Goal: Task Accomplishment & Management: Manage account settings

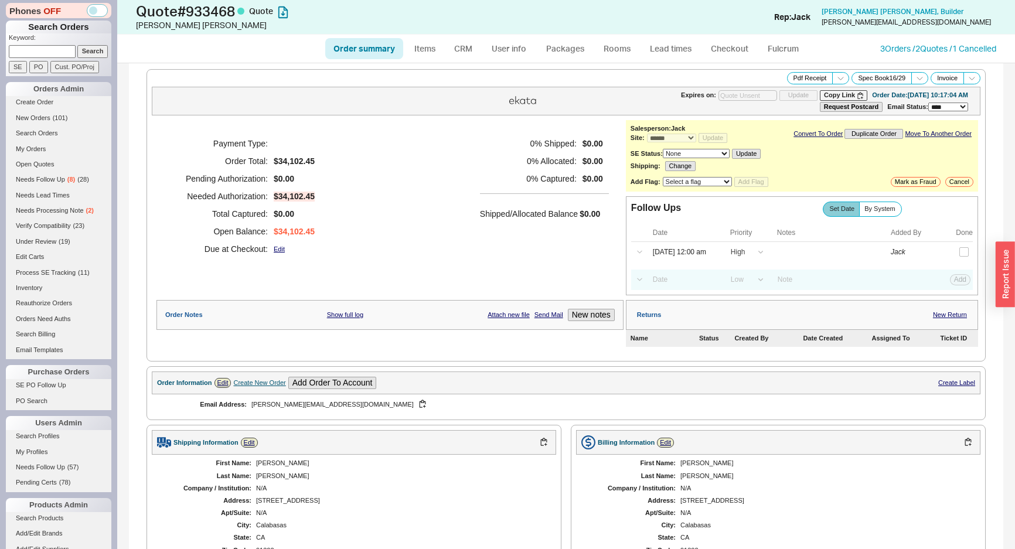
select select "*"
select select "LOW"
select select "3"
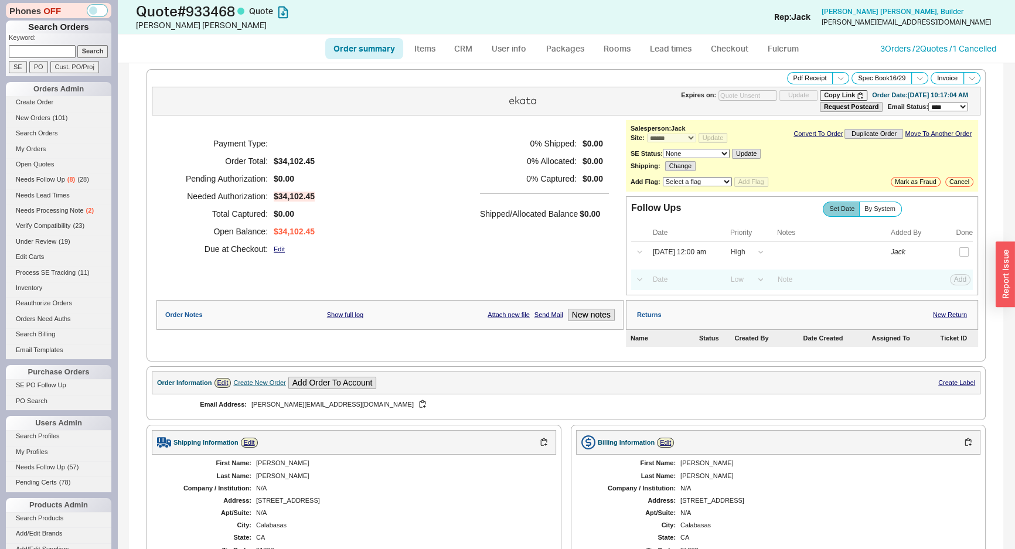
click at [451, 158] on div "Payment Type: Order Total: $34,102.45 Pending Authorization: $0.00 Needed Autho…" at bounding box center [390, 196] width 467 height 152
click at [97, 7] on button "button" at bounding box center [97, 10] width 21 height 13
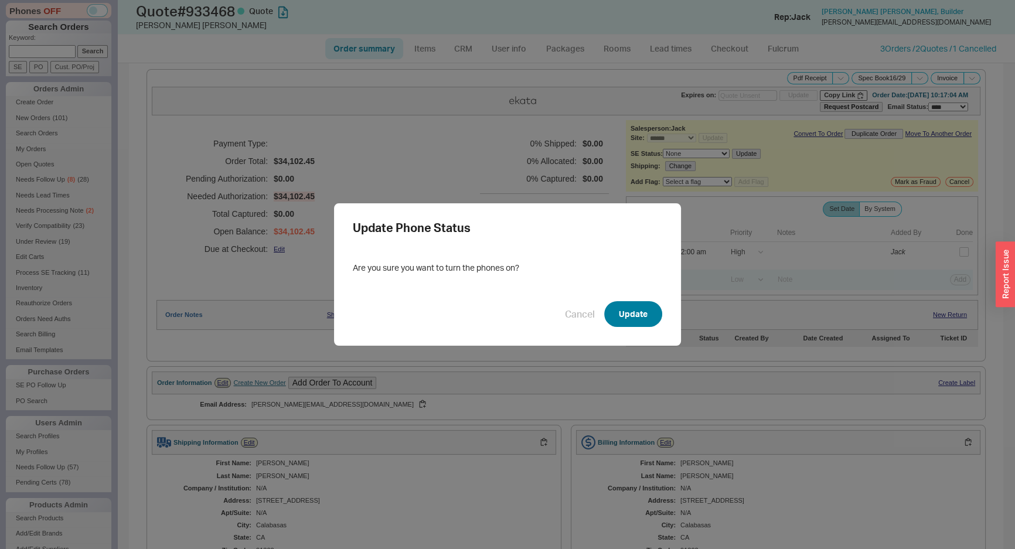
click at [635, 327] on button "Update" at bounding box center [633, 314] width 58 height 26
click at [469, 175] on div "Update Phone Status Are you sure you want to turn the phones on? Cancel Update" at bounding box center [507, 274] width 1015 height 549
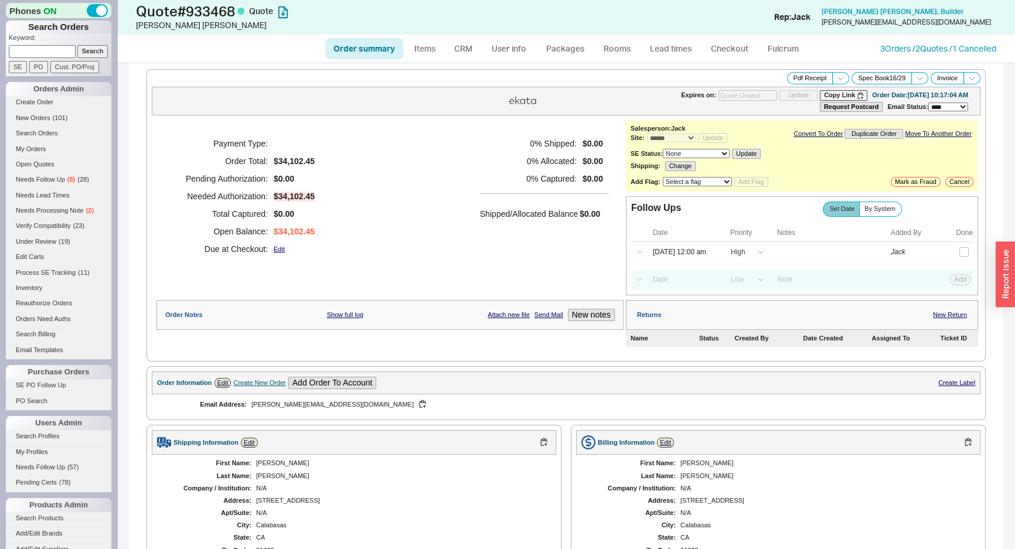
click at [468, 175] on div "Payment Type: Order Total: $34,102.45 Pending Authorization: $0.00 Needed Autho…" at bounding box center [390, 196] width 467 height 152
click at [386, 155] on div "Payment Type: Order Total: $34,102.45 Pending Authorization: $0.00 Needed Autho…" at bounding box center [390, 196] width 467 height 152
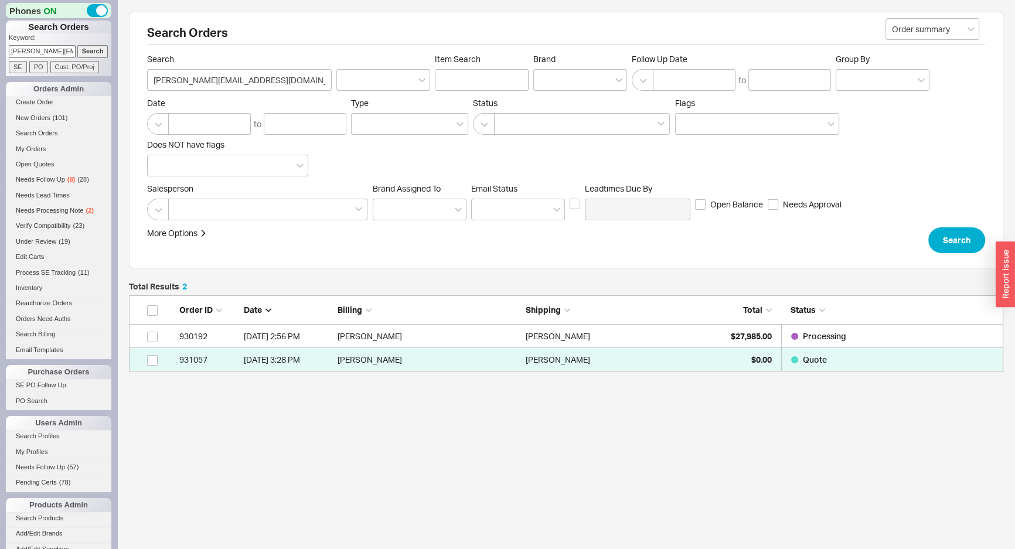
scroll to position [68, 866]
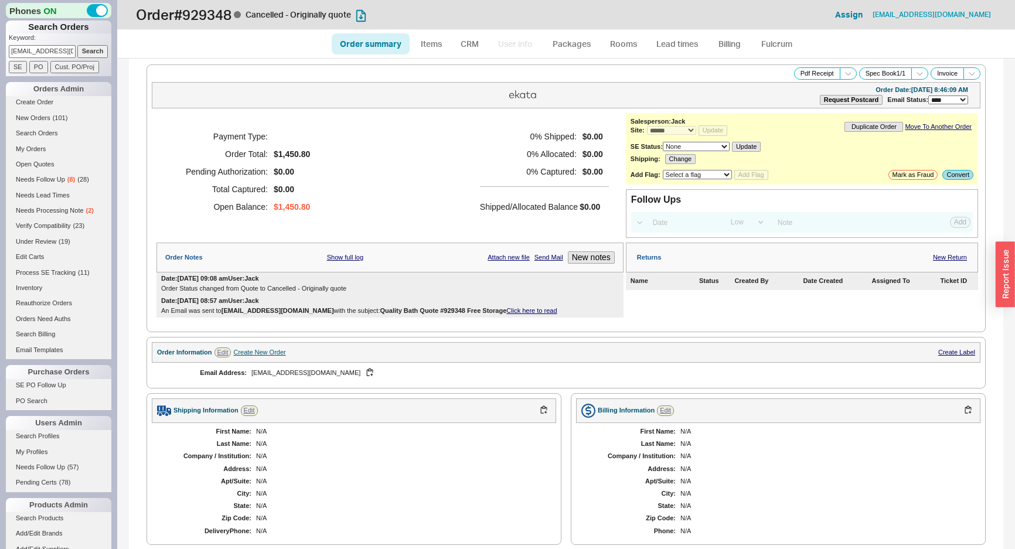
select select "*"
select select "LOW"
select select "3"
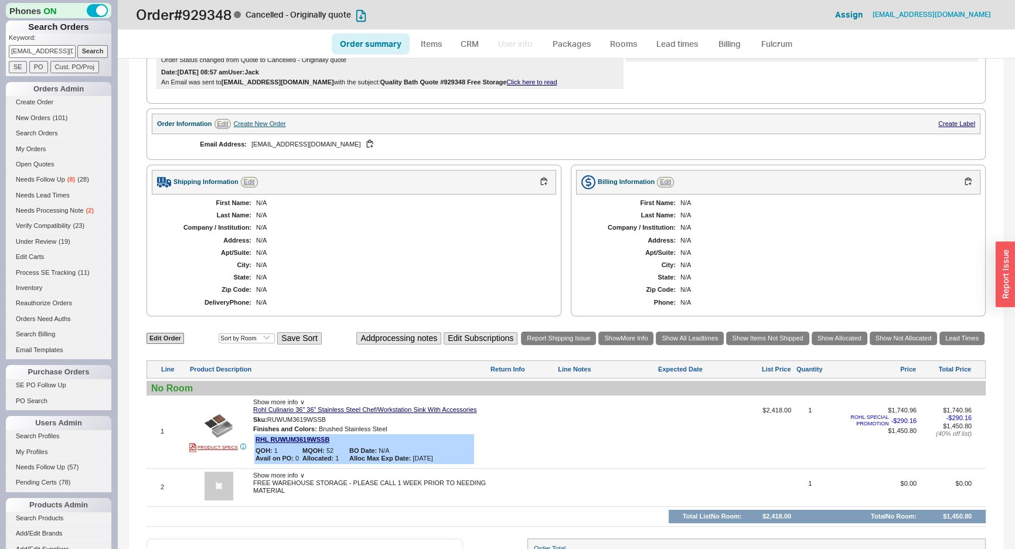
scroll to position [335, 0]
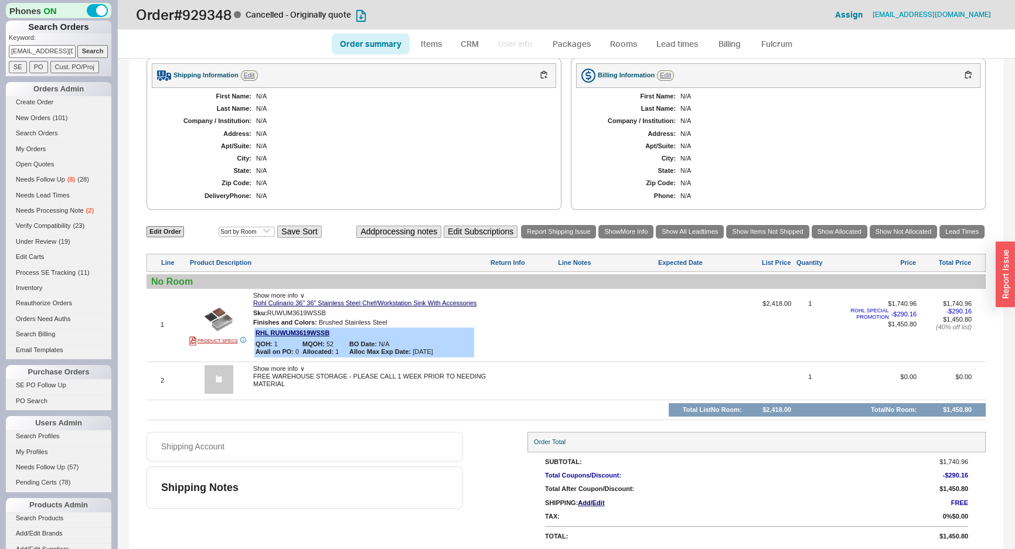
click at [363, 46] on link "Order summary" at bounding box center [371, 43] width 78 height 21
select select "*"
select select "LOW"
select select "3"
